Goal: Navigation & Orientation: Find specific page/section

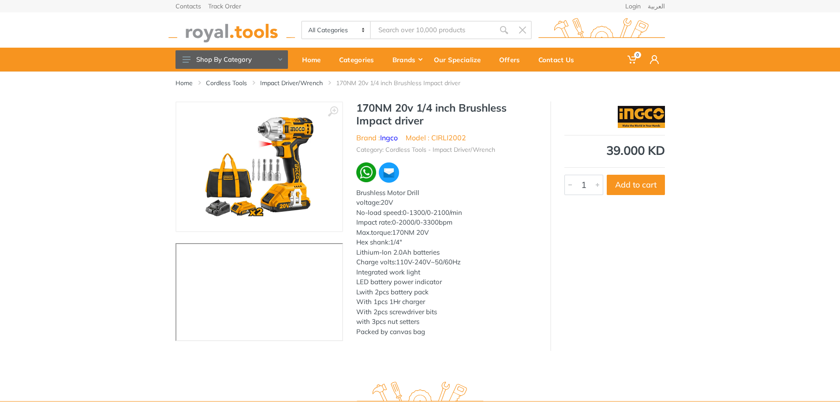
drag, startPoint x: 607, startPoint y: 150, endPoint x: 673, endPoint y: 145, distance: 66.0
click at [674, 144] on div "‹ ›" at bounding box center [420, 225] width 840 height 249
click at [291, 131] on img at bounding box center [259, 166] width 111 height 111
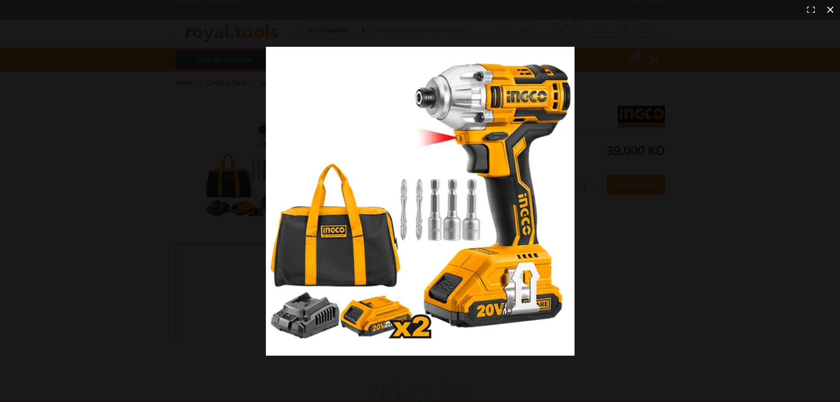
click at [829, 10] on button at bounding box center [830, 9] width 19 height 19
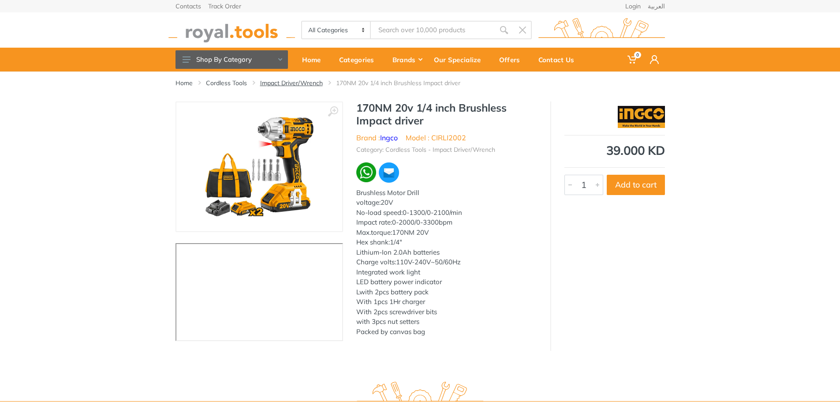
click at [293, 79] on link "Impact Driver/Wrench" at bounding box center [291, 83] width 63 height 9
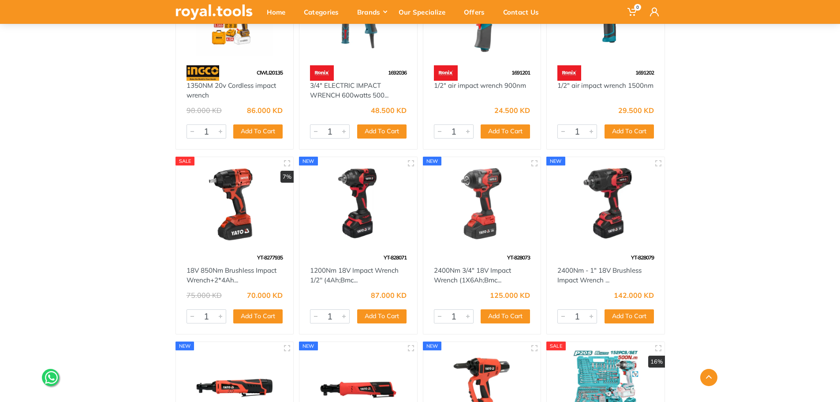
scroll to position [3088, 0]
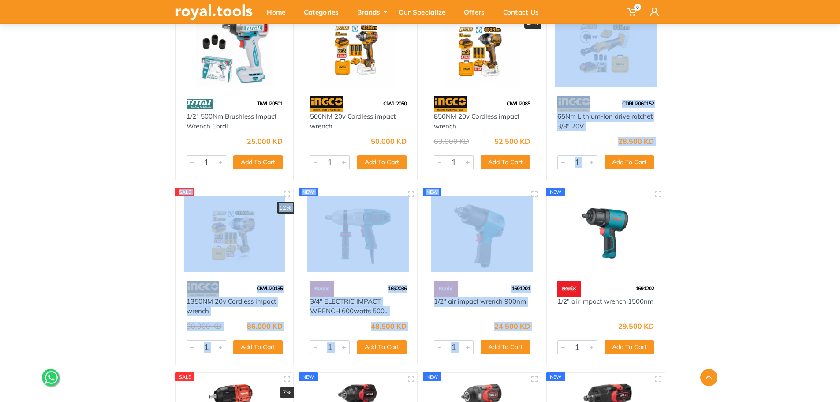
drag, startPoint x: 836, startPoint y: 280, endPoint x: 839, endPoint y: 90, distance: 189.7
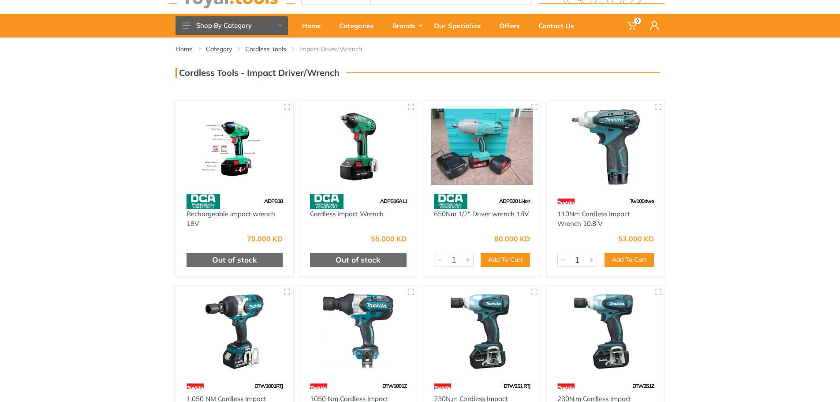
scroll to position [0, 0]
